Goal: Contribute content: Contribute content

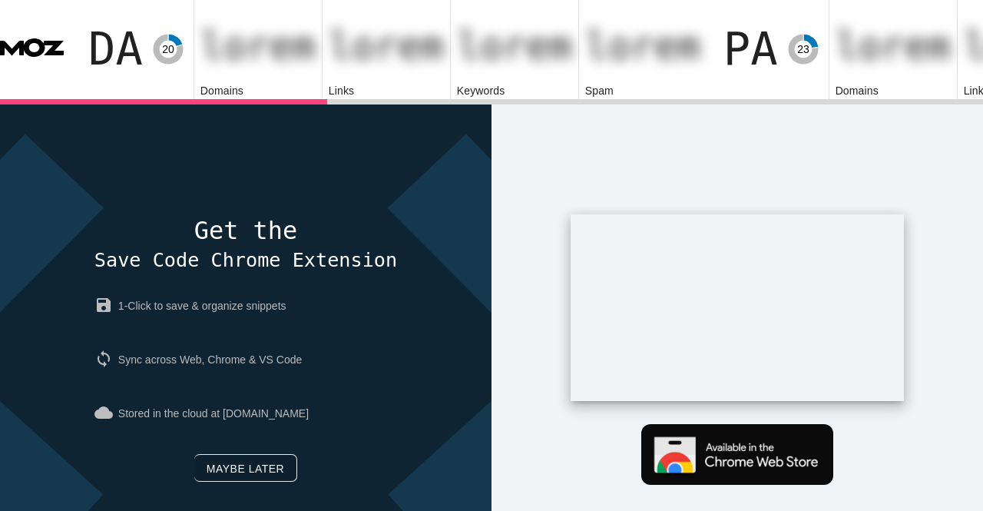
click at [220, 454] on link "Maybe later" at bounding box center [245, 468] width 103 height 28
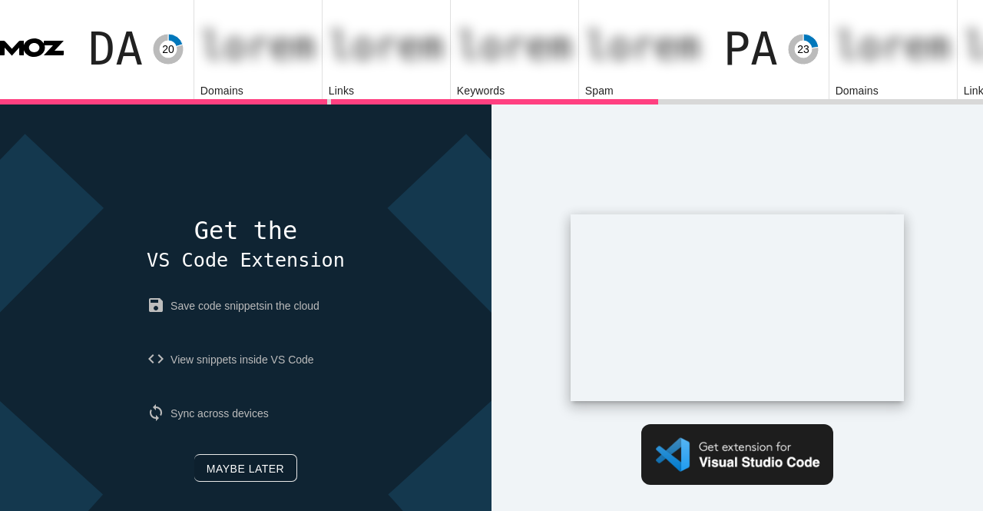
click at [206, 454] on link "Maybe later" at bounding box center [245, 468] width 103 height 28
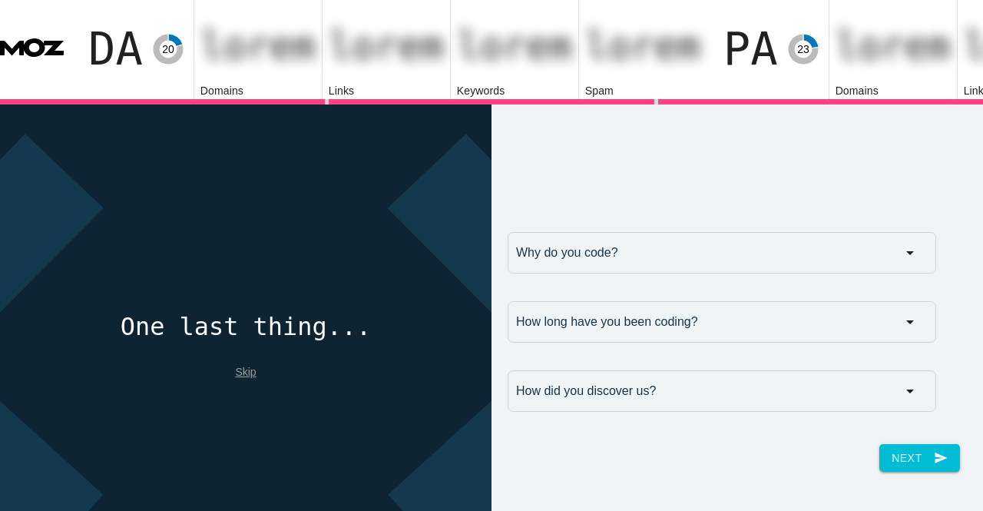
click at [243, 365] on link "Skip" at bounding box center [245, 371] width 21 height 12
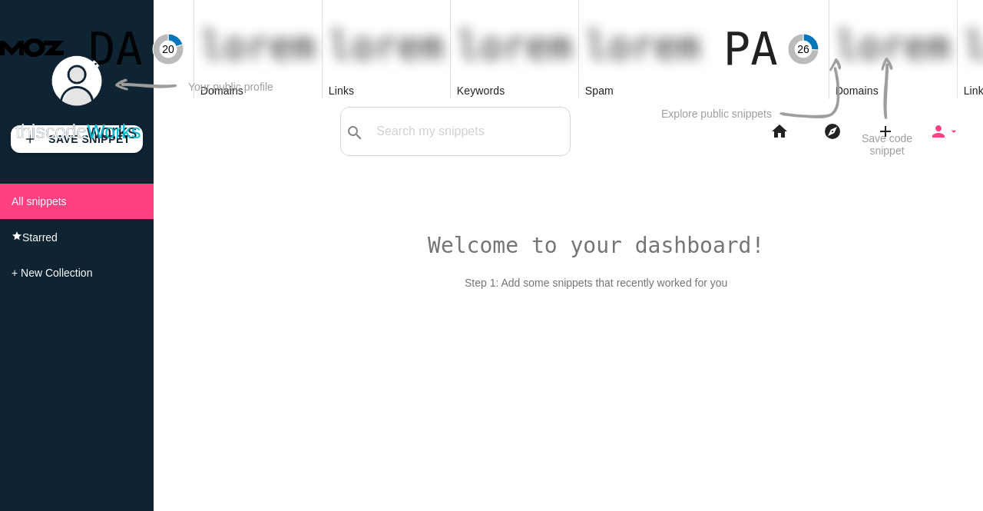
click at [936, 107] on icon "person" at bounding box center [938, 131] width 18 height 49
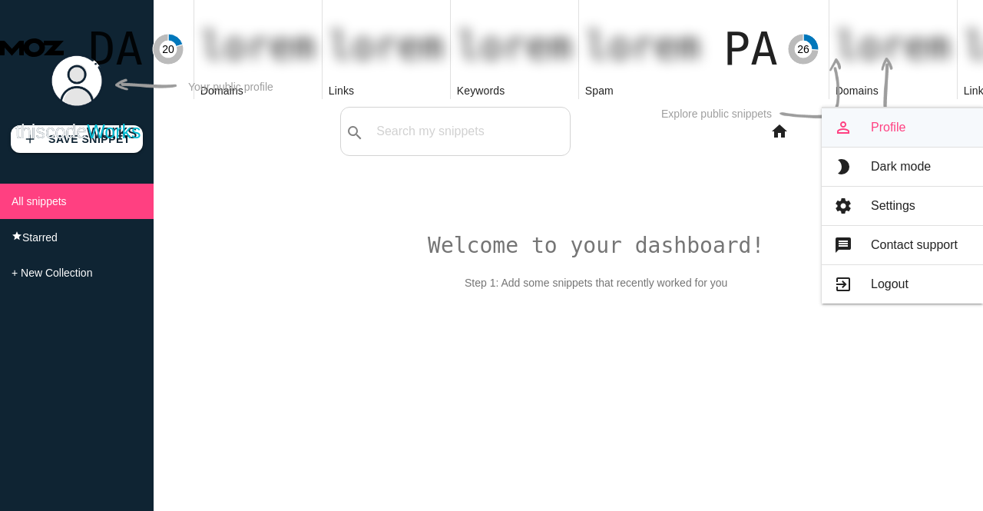
click at [896, 108] on link "person_outline Profile" at bounding box center [902, 127] width 161 height 38
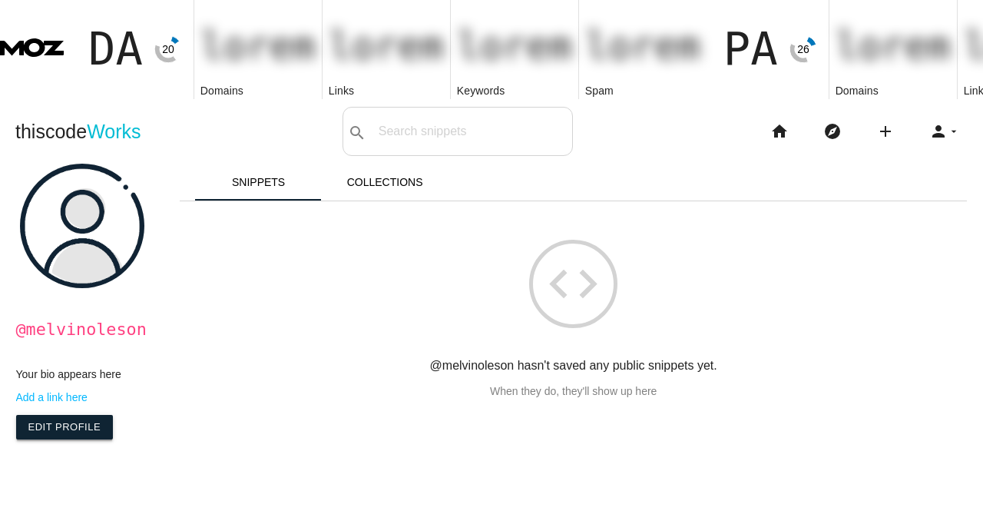
click at [41, 415] on link "Edit Profile" at bounding box center [65, 427] width 98 height 25
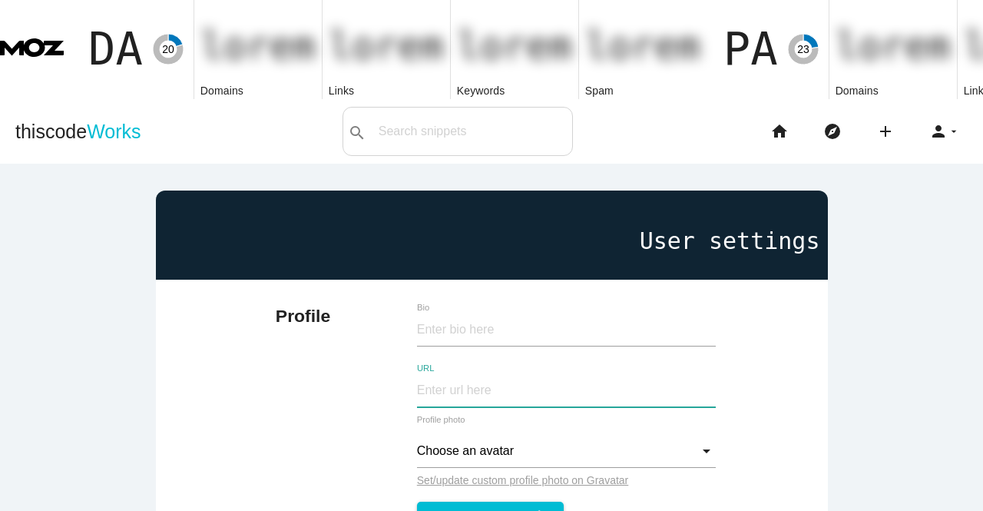
click at [437, 374] on input "URL" at bounding box center [566, 390] width 299 height 33
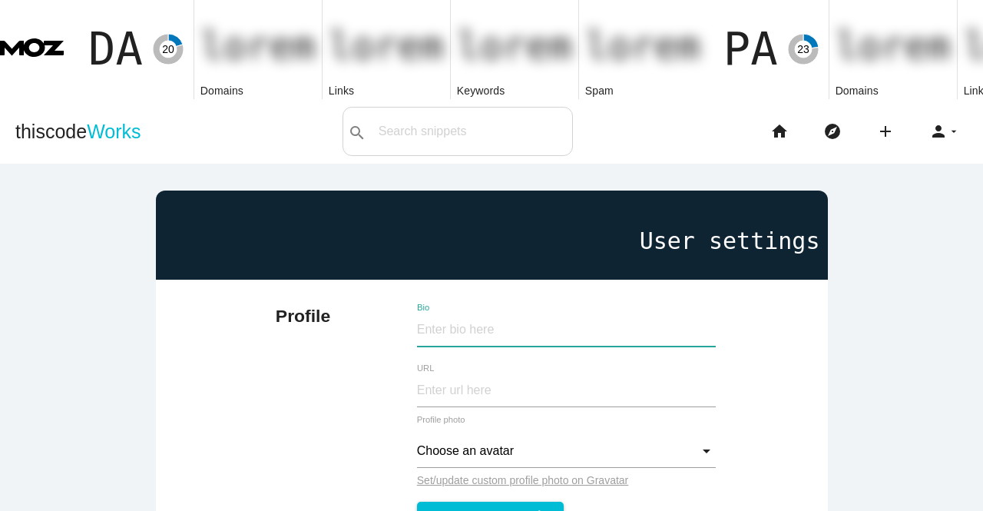
click at [451, 313] on input "Bio" at bounding box center [566, 329] width 299 height 33
paste input "UpHex has become crucial for advertisers seeking to optimize campaigns and stre…"
type input "UpHex has become crucial for advertisers seeking to optimize campaigns and stre…"
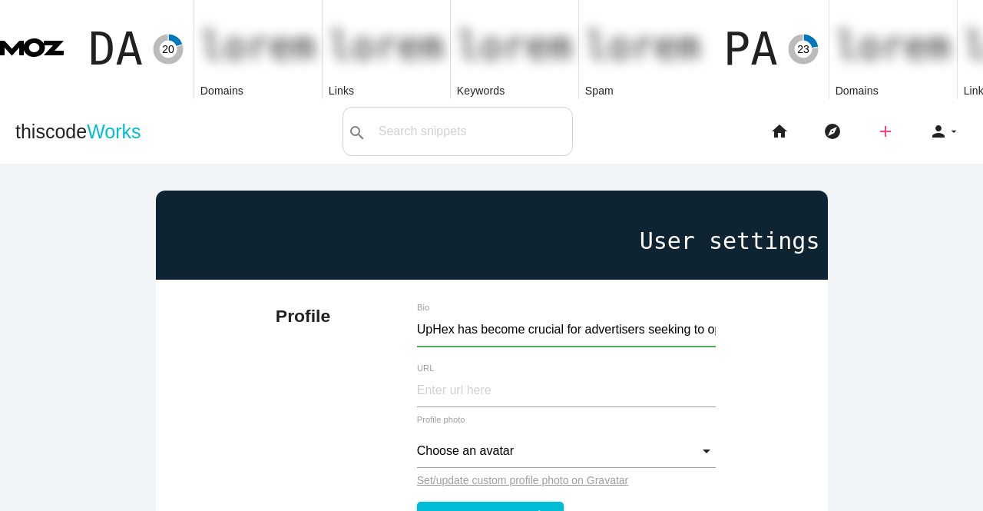
click at [877, 107] on icon "add" at bounding box center [885, 131] width 18 height 49
click at [906, 146] on link "link Link" at bounding box center [918, 165] width 107 height 38
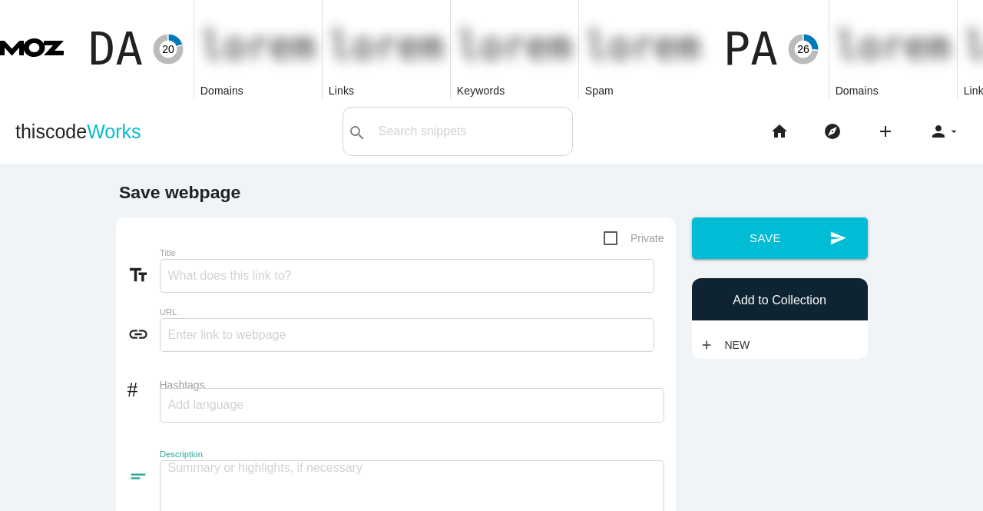
click at [243, 460] on textarea at bounding box center [412, 497] width 504 height 75
paste textarea "UpHex has become crucial for advertisers seeking to optimize campaigns and stre…"
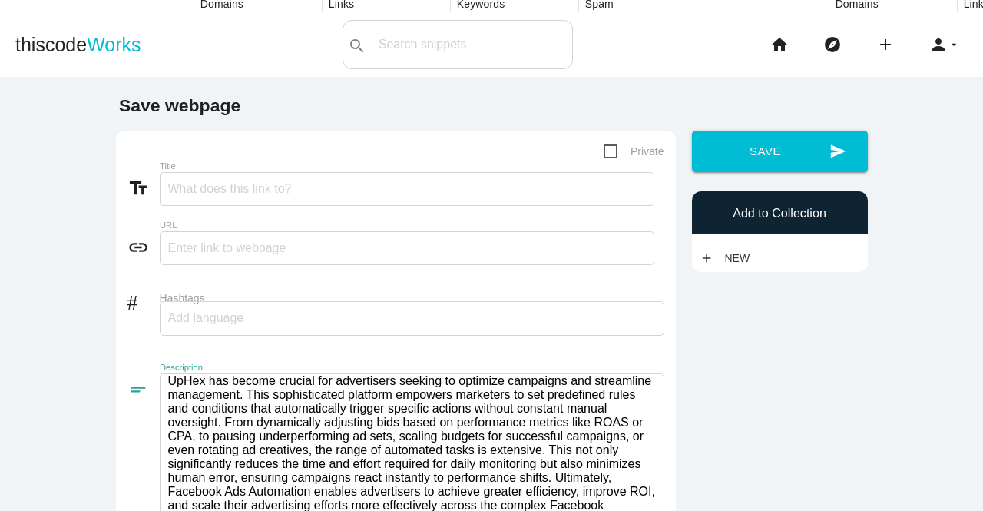
scroll to position [63, 0]
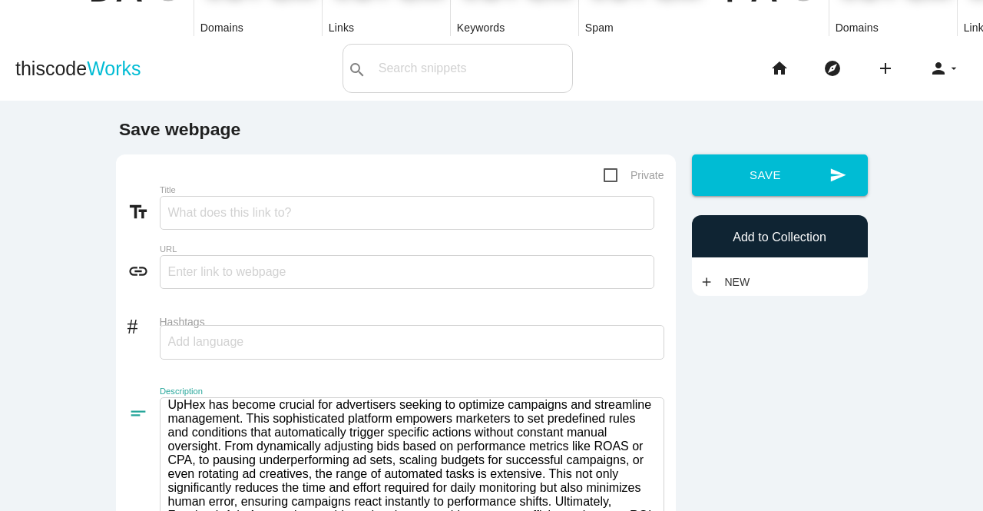
type textarea "UpHex has become crucial for advertisers seeking to optimize campaigns and stre…"
click at [196, 196] on input "Title" at bounding box center [407, 213] width 494 height 34
paste input "Facebook Ads Automation"
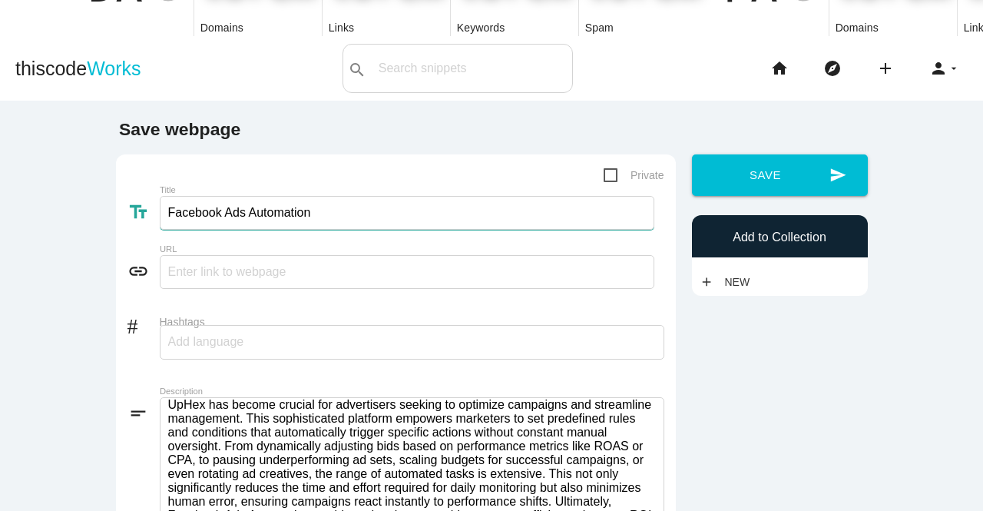
type input "Facebook Ads Automation"
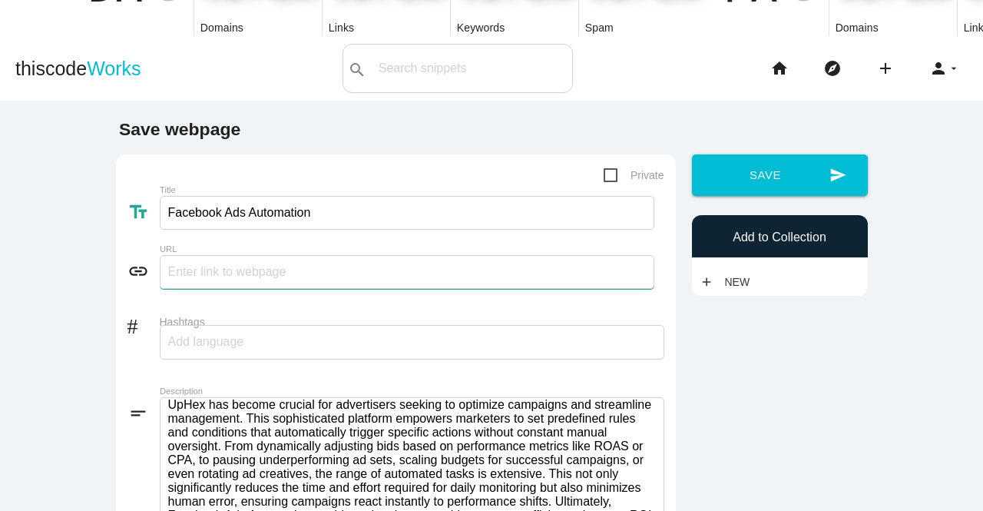
click at [205, 255] on input "text" at bounding box center [407, 272] width 494 height 34
paste input "[URL][DOMAIN_NAME]"
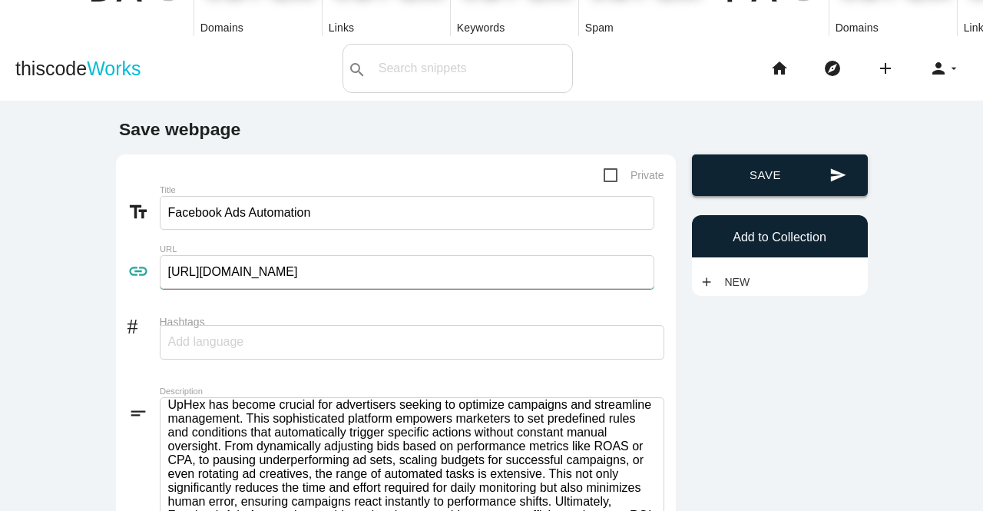
type input "[URL][DOMAIN_NAME]"
click at [766, 154] on button "send Save" at bounding box center [780, 174] width 176 height 41
